Goal: Task Accomplishment & Management: Use online tool/utility

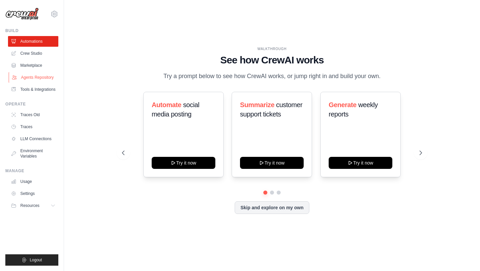
click at [35, 79] on link "Agents Repository" at bounding box center [34, 77] width 50 height 11
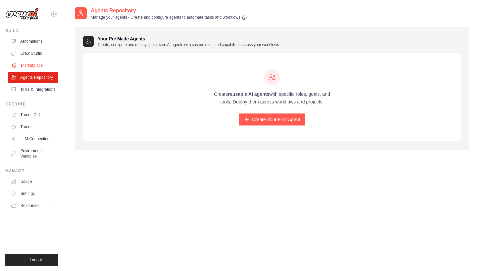
click at [32, 66] on link "Marketplace" at bounding box center [34, 65] width 50 height 11
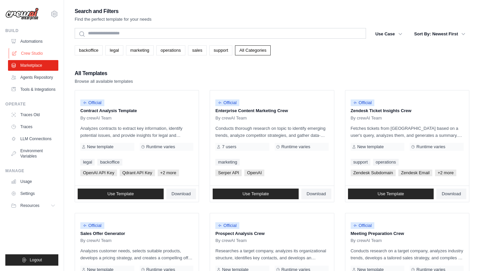
click at [35, 51] on link "Crew Studio" at bounding box center [34, 53] width 50 height 11
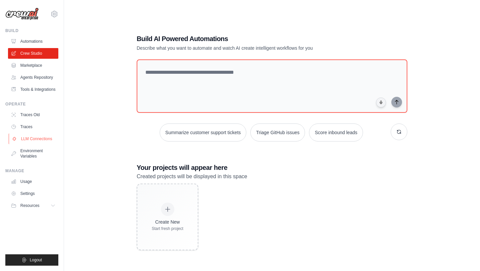
click at [31, 138] on link "LLM Connections" at bounding box center [34, 138] width 50 height 11
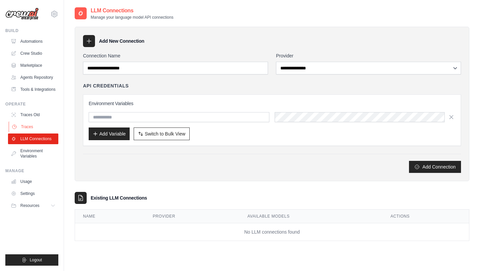
click at [29, 128] on link "Traces" at bounding box center [34, 126] width 50 height 11
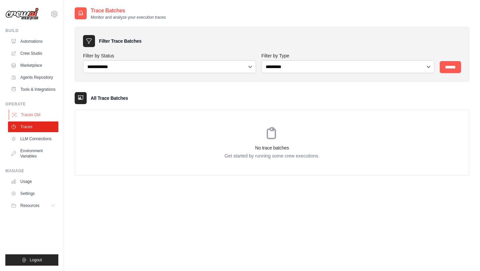
click at [35, 114] on link "Traces Old" at bounding box center [34, 114] width 50 height 11
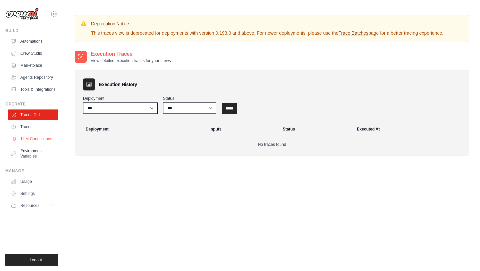
click at [30, 136] on link "LLM Connections" at bounding box center [34, 138] width 50 height 11
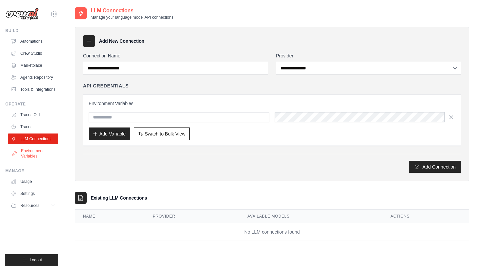
click at [30, 153] on link "Environment Variables" at bounding box center [34, 153] width 50 height 16
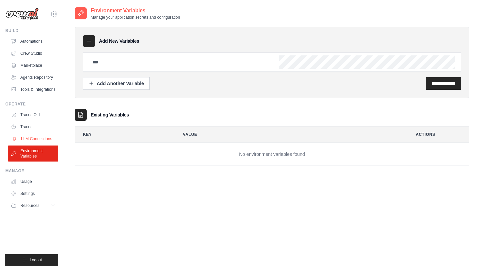
click at [37, 139] on link "LLM Connections" at bounding box center [34, 138] width 50 height 11
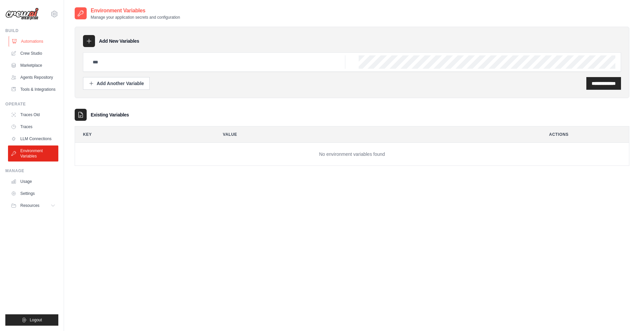
click at [37, 39] on link "Automations" at bounding box center [34, 41] width 50 height 11
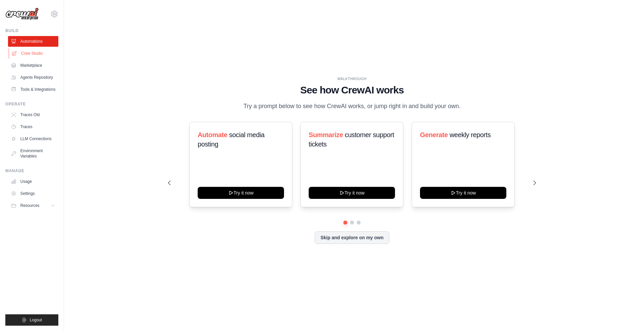
click at [34, 55] on link "Crew Studio" at bounding box center [34, 53] width 50 height 11
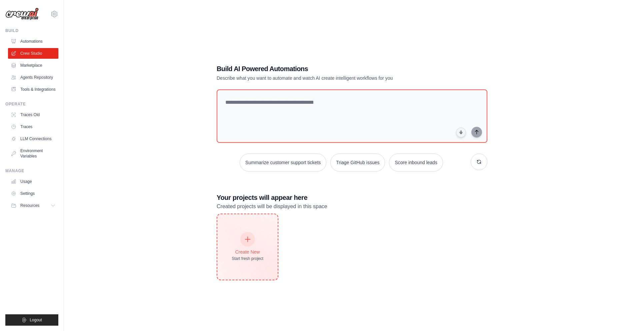
click at [239, 240] on div "Create New Start fresh project" at bounding box center [248, 246] width 32 height 29
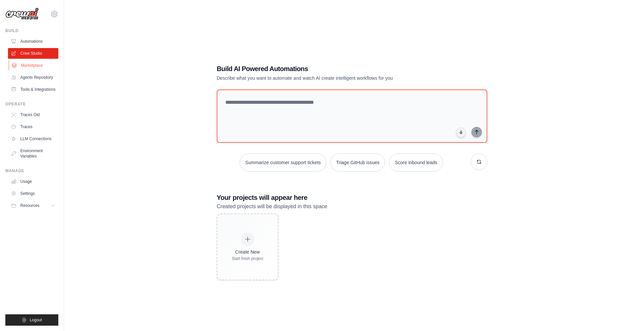
click at [40, 60] on link "Marketplace" at bounding box center [34, 65] width 50 height 11
click at [37, 76] on link "Agents Repository" at bounding box center [34, 77] width 50 height 11
click at [39, 90] on link "Tools & Integrations" at bounding box center [34, 89] width 50 height 11
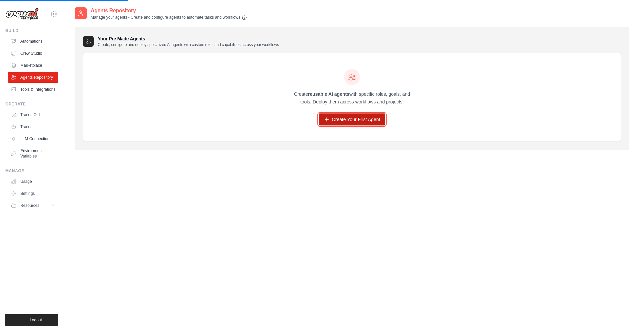
click at [348, 121] on link "Create Your First Agent" at bounding box center [352, 119] width 67 height 12
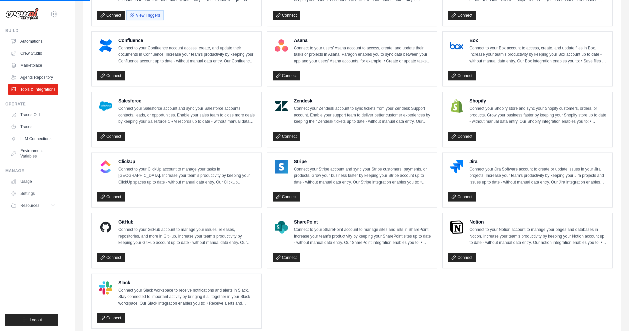
scroll to position [268, 0]
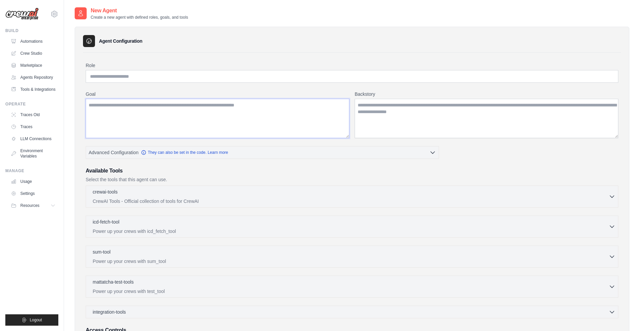
click at [125, 119] on textarea "Goal" at bounding box center [218, 118] width 264 height 39
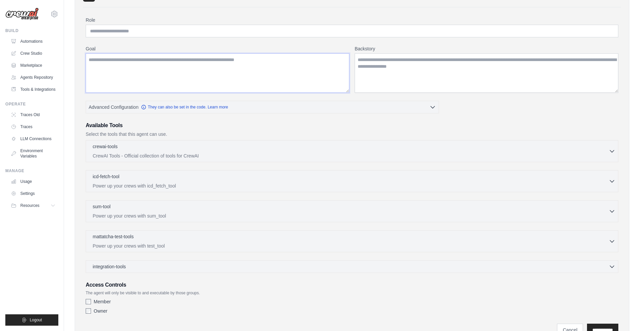
scroll to position [78, 0]
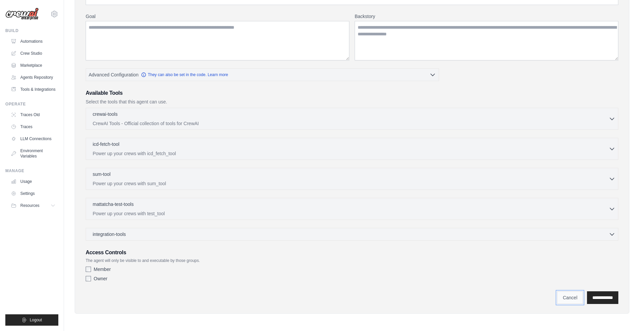
click at [571, 295] on link "Cancel" at bounding box center [570, 297] width 26 height 13
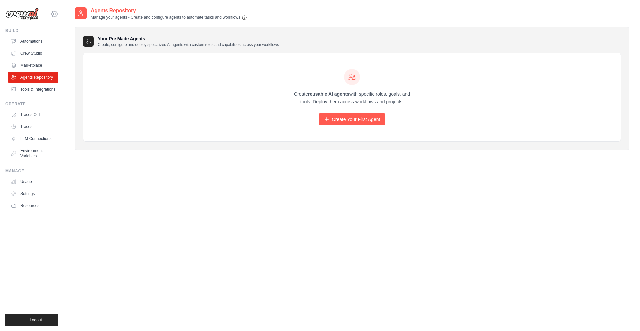
click at [55, 14] on icon at bounding box center [54, 14] width 8 height 8
click at [64, 43] on span "Settings" at bounding box center [82, 41] width 53 height 7
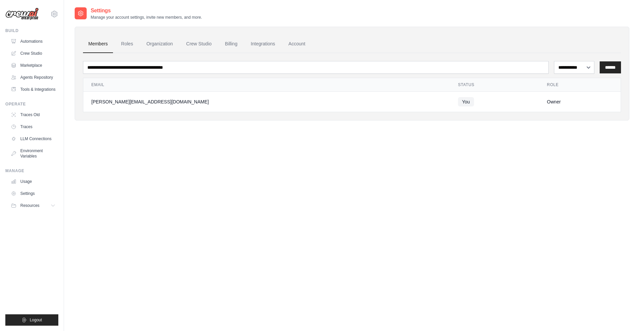
click at [32, 13] on img at bounding box center [21, 14] width 33 height 13
click at [50, 320] on button "Logout" at bounding box center [31, 319] width 53 height 11
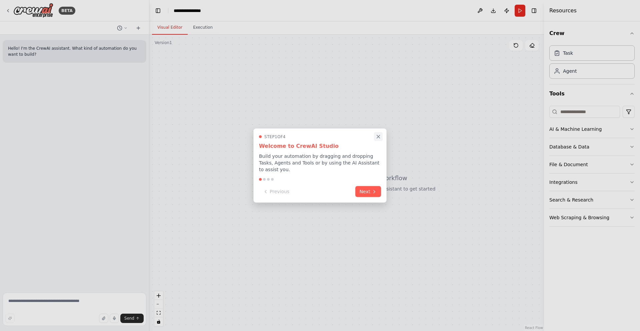
click at [380, 139] on icon "Close walkthrough" at bounding box center [378, 137] width 6 height 6
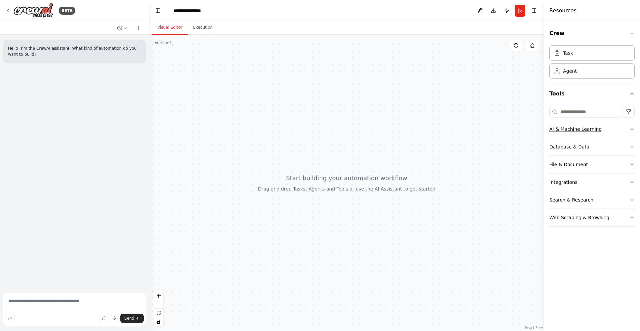
drag, startPoint x: 602, startPoint y: 131, endPoint x: 630, endPoint y: 131, distance: 27.7
click at [630, 131] on button "AI & Machine Learning" at bounding box center [591, 128] width 85 height 17
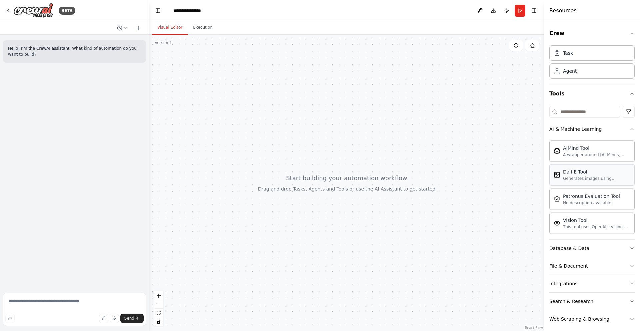
scroll to position [8, 0]
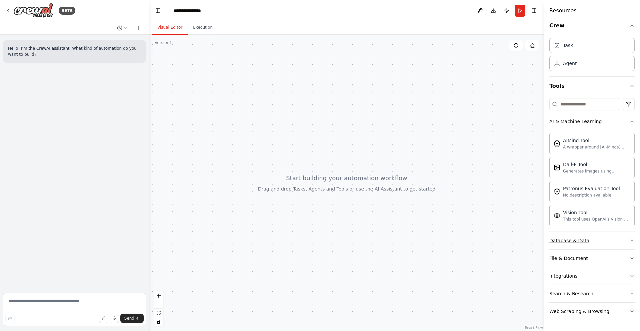
click at [624, 241] on button "Database & Data" at bounding box center [591, 240] width 85 height 17
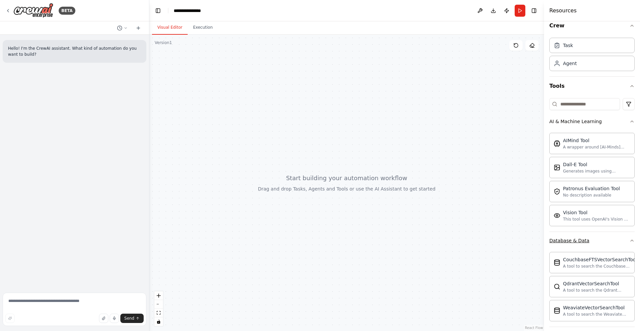
scroll to position [85, 0]
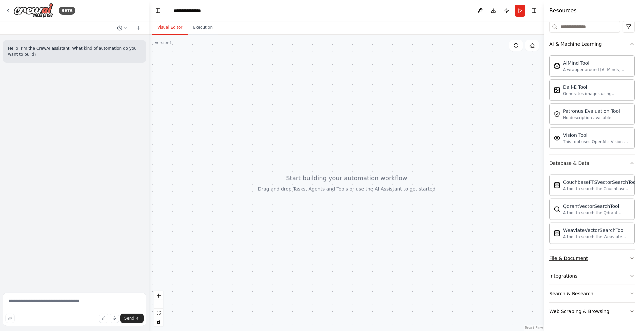
click at [616, 262] on button "File & Document" at bounding box center [591, 257] width 85 height 17
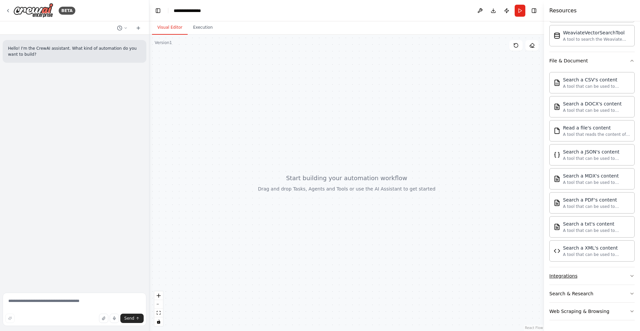
click at [606, 279] on button "Integrations" at bounding box center [591, 275] width 85 height 17
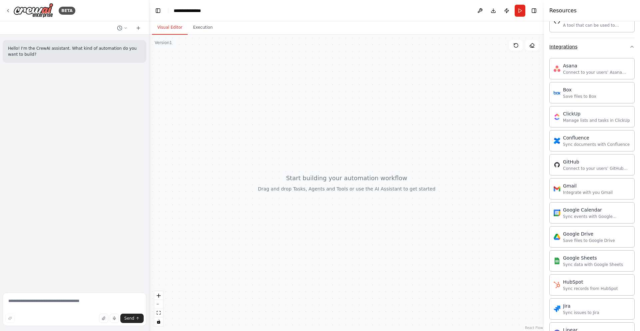
scroll to position [816, 0]
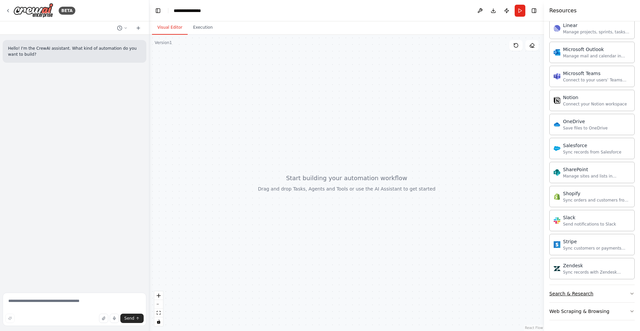
click at [604, 296] on button "Search & Research" at bounding box center [591, 293] width 85 height 17
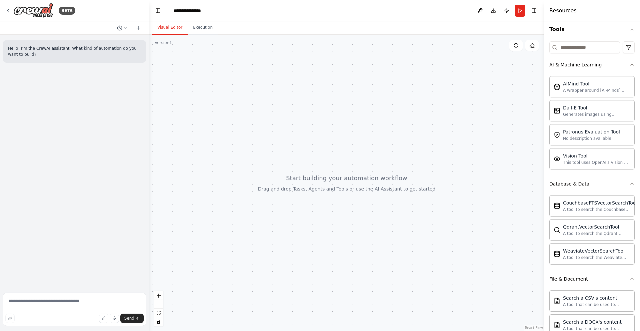
scroll to position [0, 0]
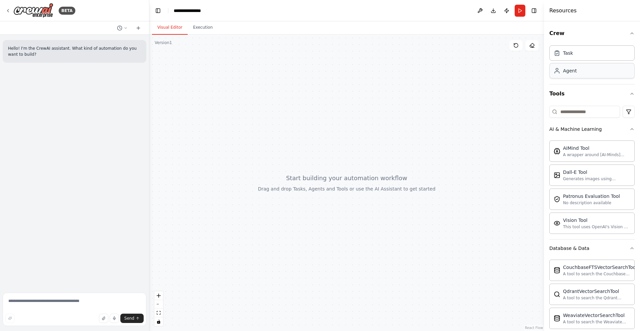
click at [578, 76] on div "Agent" at bounding box center [591, 70] width 85 height 15
click at [481, 8] on button at bounding box center [480, 11] width 11 height 12
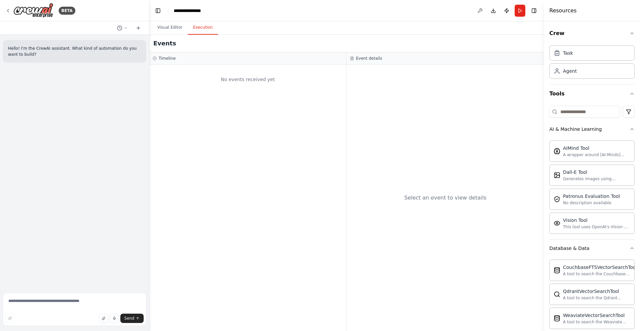
click at [209, 28] on button "Execution" at bounding box center [203, 28] width 30 height 14
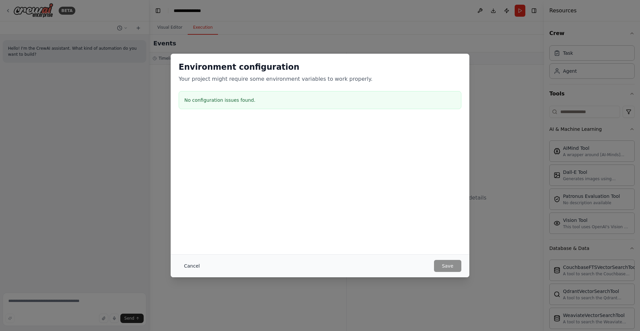
click at [189, 267] on button "Cancel" at bounding box center [192, 266] width 26 height 12
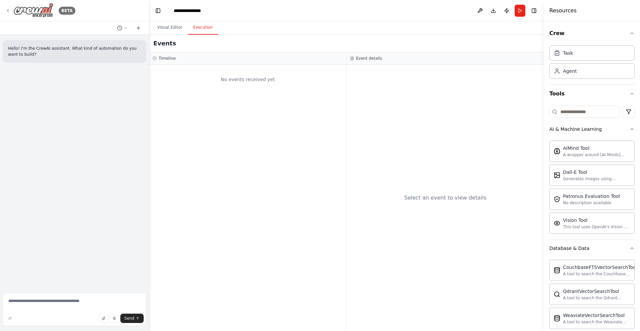
click at [10, 9] on icon at bounding box center [7, 10] width 5 height 5
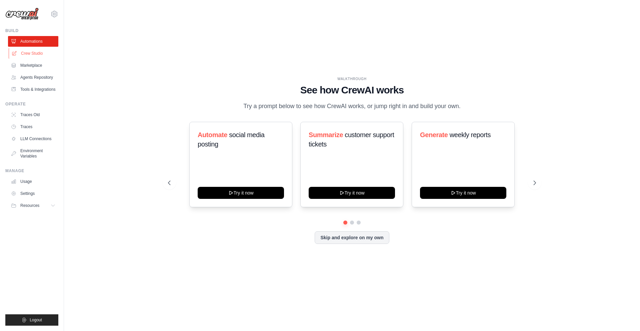
click at [38, 54] on link "Crew Studio" at bounding box center [34, 53] width 50 height 11
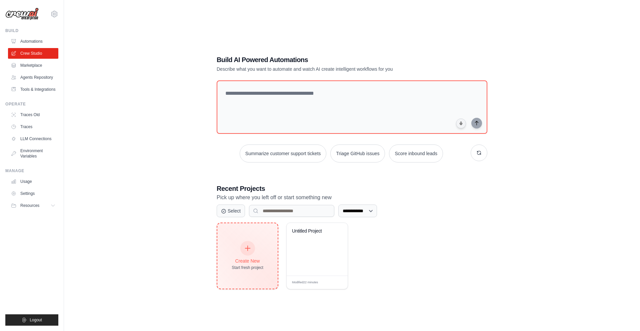
click at [238, 245] on div "Create New Start fresh project" at bounding box center [248, 255] width 32 height 29
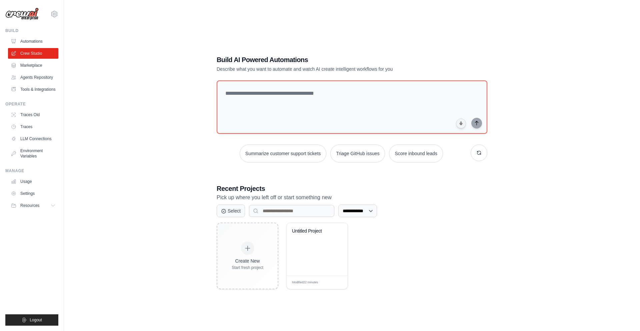
click at [96, 81] on div "**********" at bounding box center [352, 172] width 555 height 331
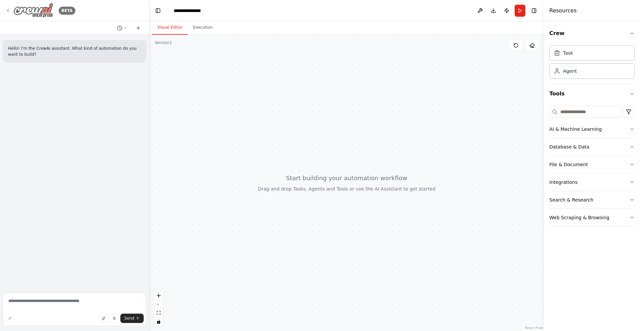
click at [8, 12] on icon at bounding box center [7, 10] width 5 height 5
